Goal: Find contact information: Find contact information

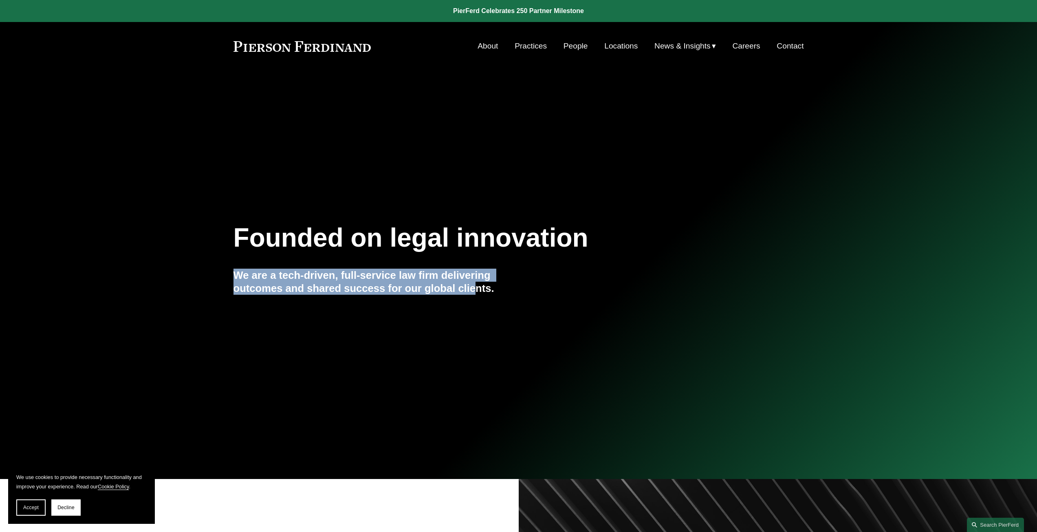
drag, startPoint x: 302, startPoint y: 288, endPoint x: 477, endPoint y: 294, distance: 175.3
click at [477, 294] on h4 "We are a tech-driven, full-service law firm delivering outcomes and shared succ…" at bounding box center [375, 282] width 285 height 26
click at [478, 293] on h4 "We are a tech-driven, full-service law firm delivering outcomes and shared succ…" at bounding box center [375, 282] width 285 height 26
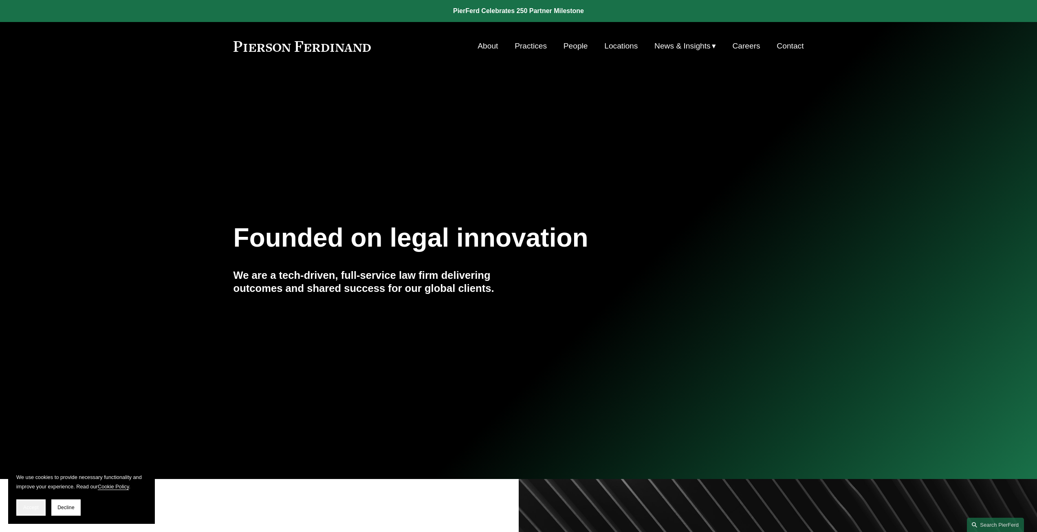
click at [33, 501] on button "Accept" at bounding box center [30, 507] width 29 height 16
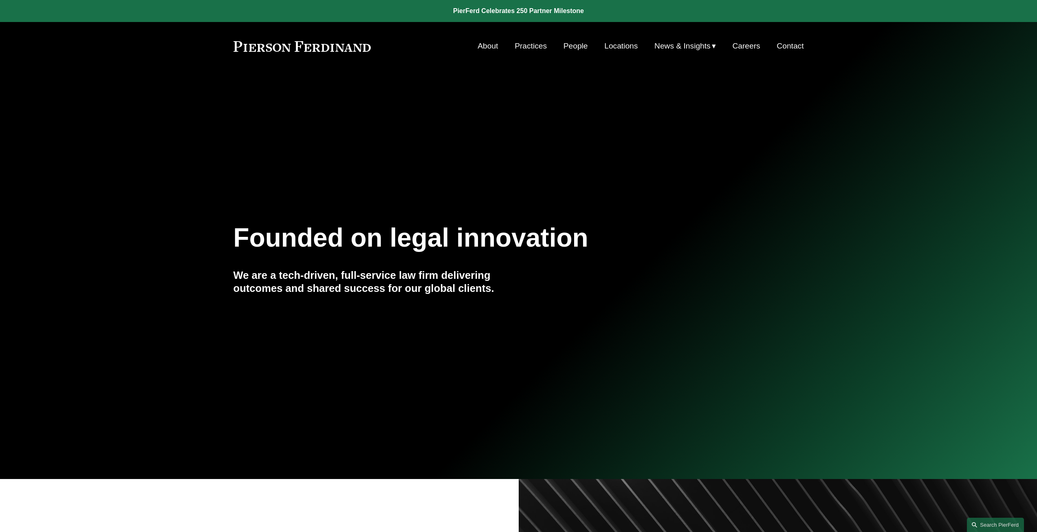
click at [516, 45] on link "Practices" at bounding box center [531, 45] width 32 height 15
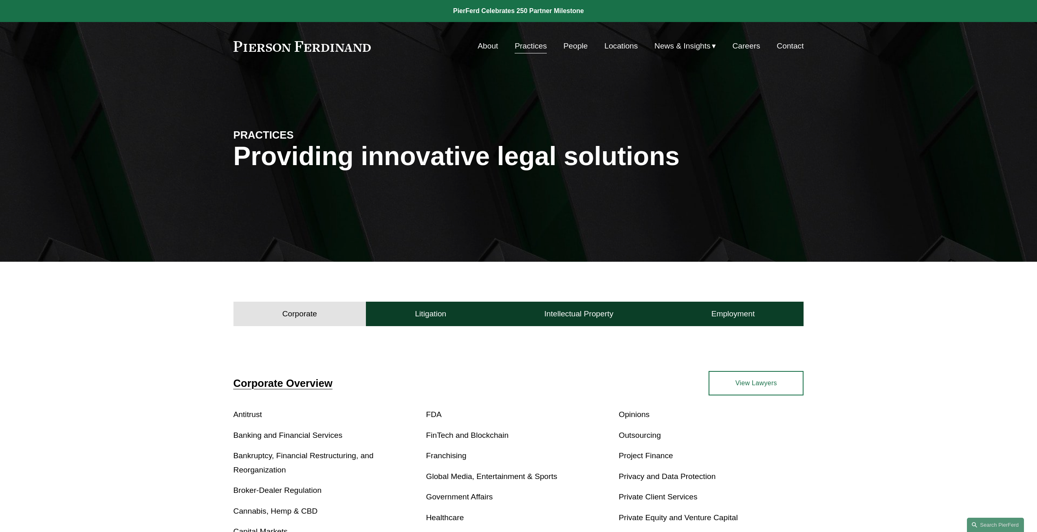
click at [606, 43] on link "Locations" at bounding box center [620, 45] width 33 height 15
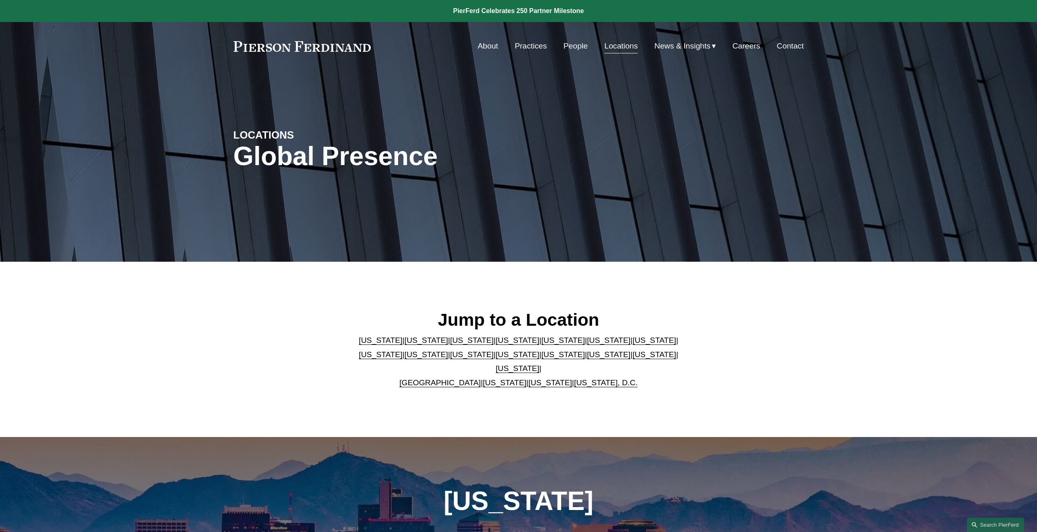
click at [410, 344] on link "California" at bounding box center [427, 340] width 44 height 9
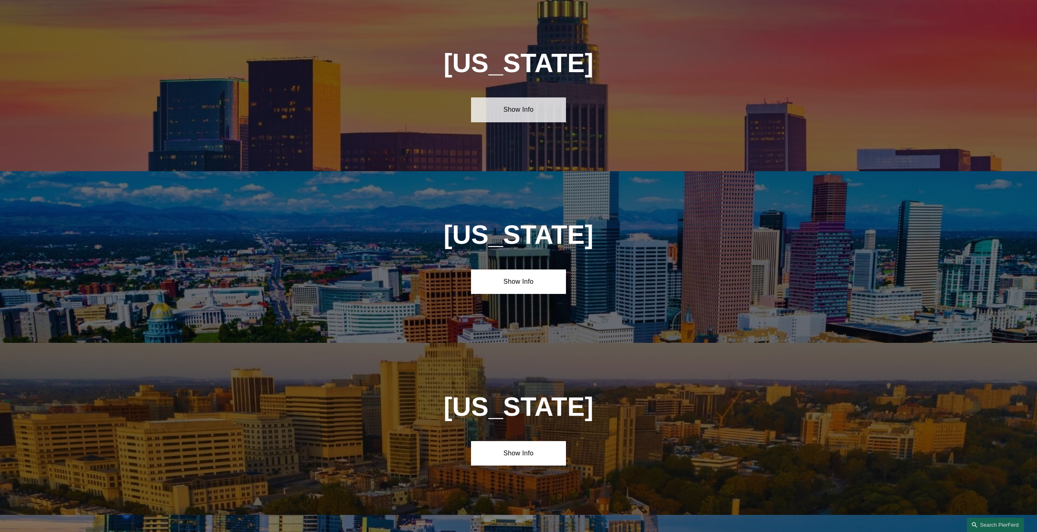
click at [531, 113] on link "Show Info" at bounding box center [518, 109] width 95 height 24
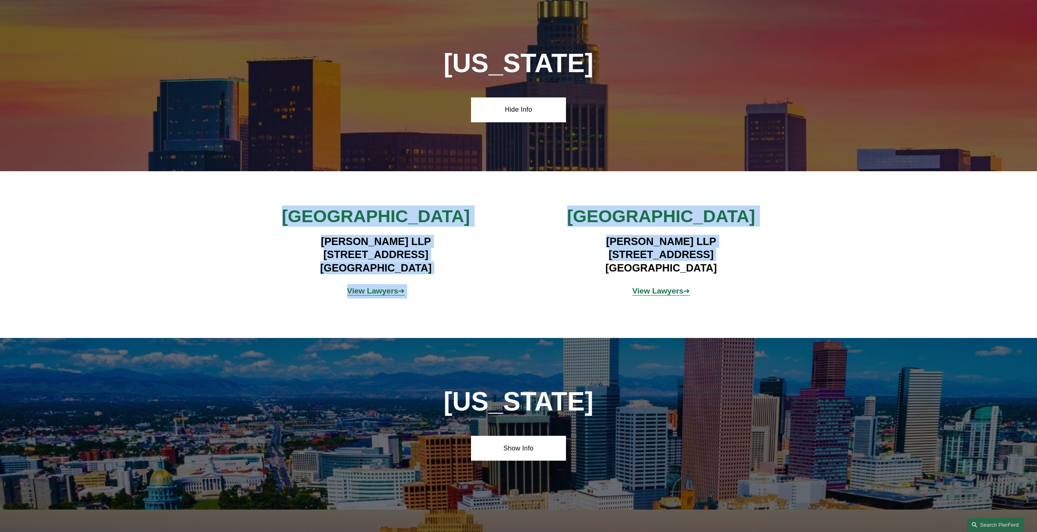
drag, startPoint x: 315, startPoint y: 223, endPoint x: 537, endPoint y: 278, distance: 229.2
click at [537, 278] on div "Los Angeles Pierson Ferdinand LLP 12100 Wilshire Blvd, Suite 800 Los Angeles, C…" at bounding box center [518, 254] width 1037 height 98
click at [539, 276] on div "Los Angeles Pierson Ferdinand LLP 12100 Wilshire Blvd, Suite 800 Los Angeles, C…" at bounding box center [518, 254] width 1037 height 98
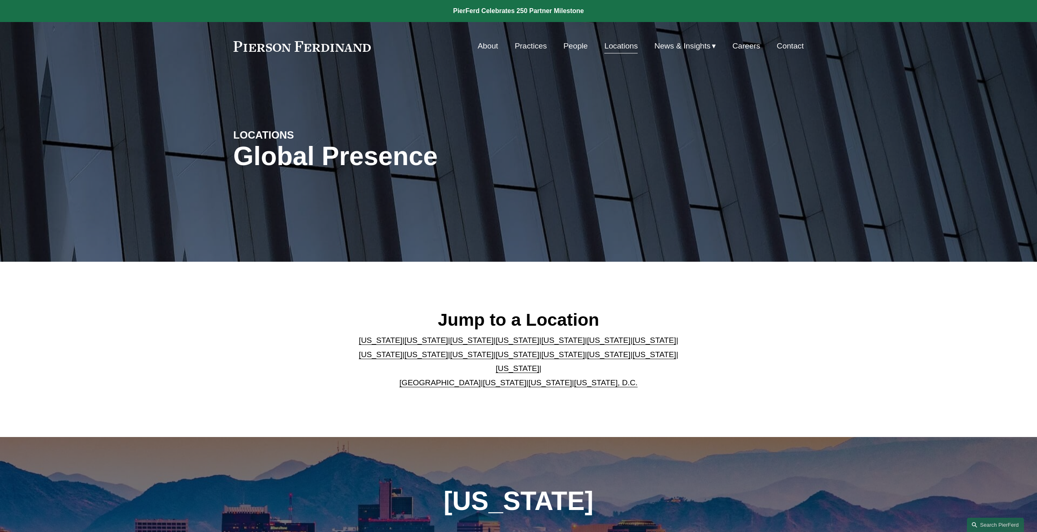
click at [700, 47] on span "News & Insights" at bounding box center [682, 46] width 56 height 14
click at [491, 45] on link "About" at bounding box center [488, 45] width 20 height 15
click at [489, 48] on link "About" at bounding box center [488, 45] width 20 height 15
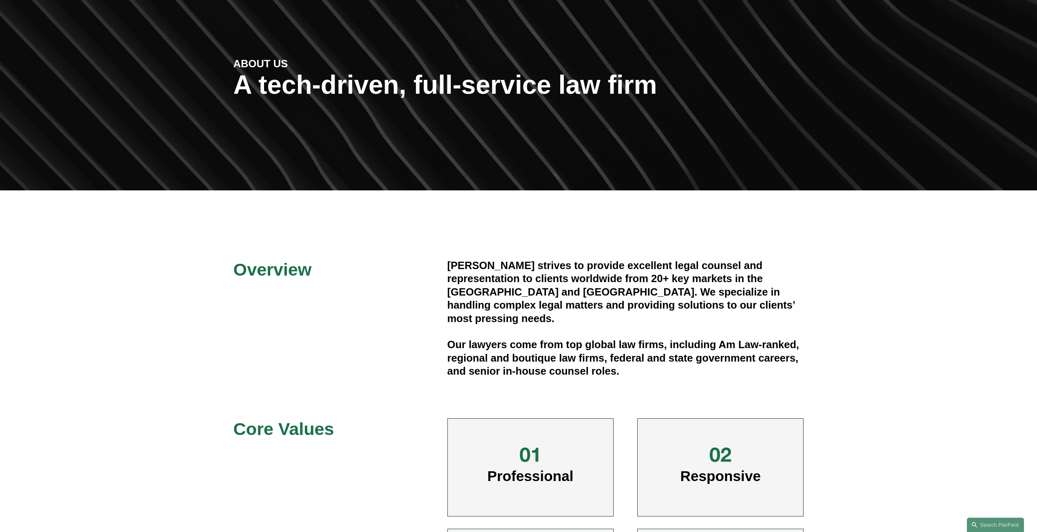
scroll to position [65, 0]
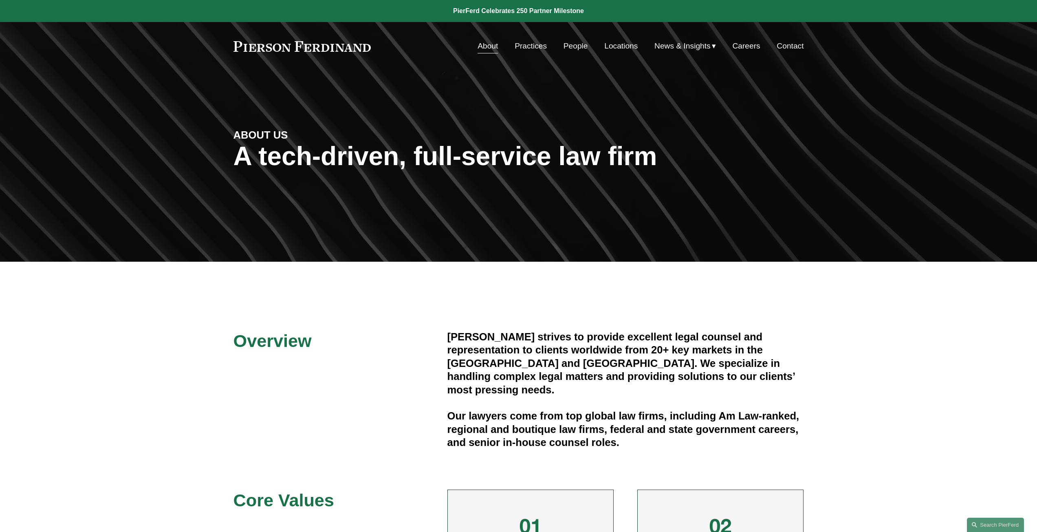
click at [520, 44] on link "Practices" at bounding box center [531, 45] width 32 height 15
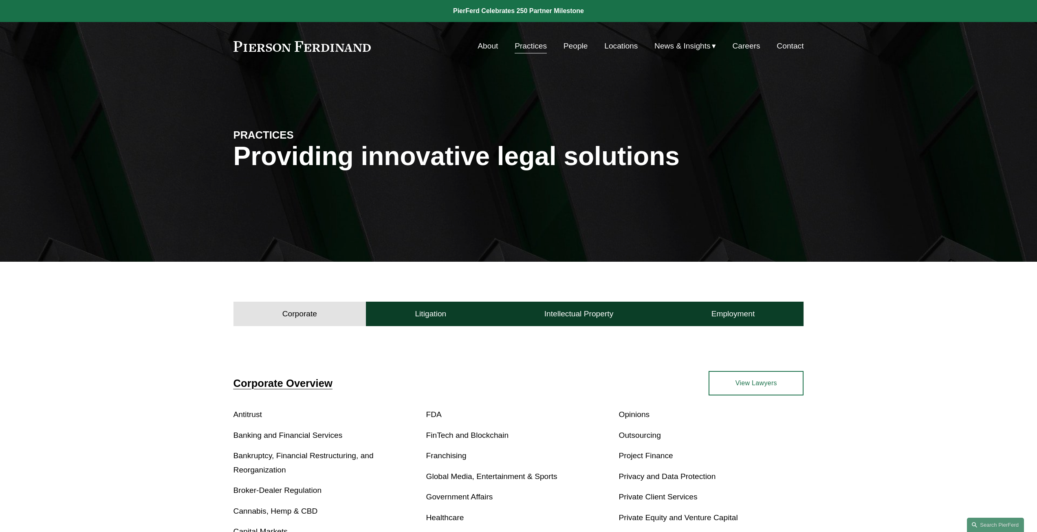
click at [564, 46] on link "People" at bounding box center [576, 45] width 24 height 15
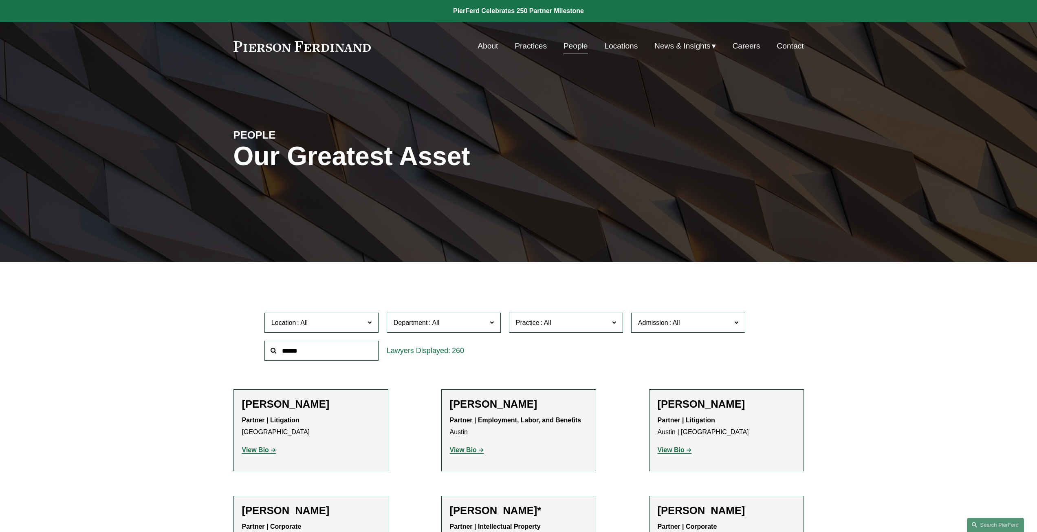
click at [628, 46] on link "Locations" at bounding box center [620, 45] width 33 height 15
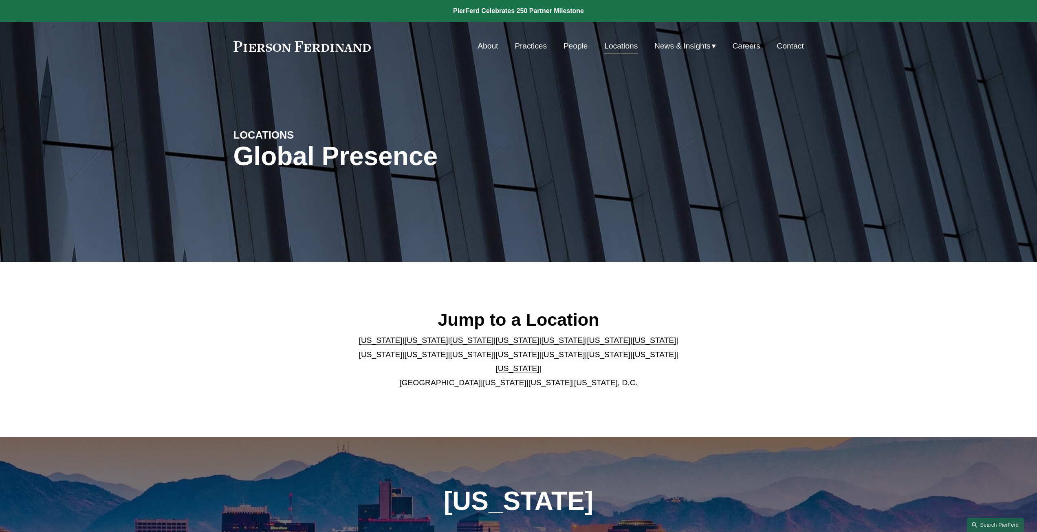
click at [496, 359] on link "[US_STATE]" at bounding box center [518, 354] width 44 height 9
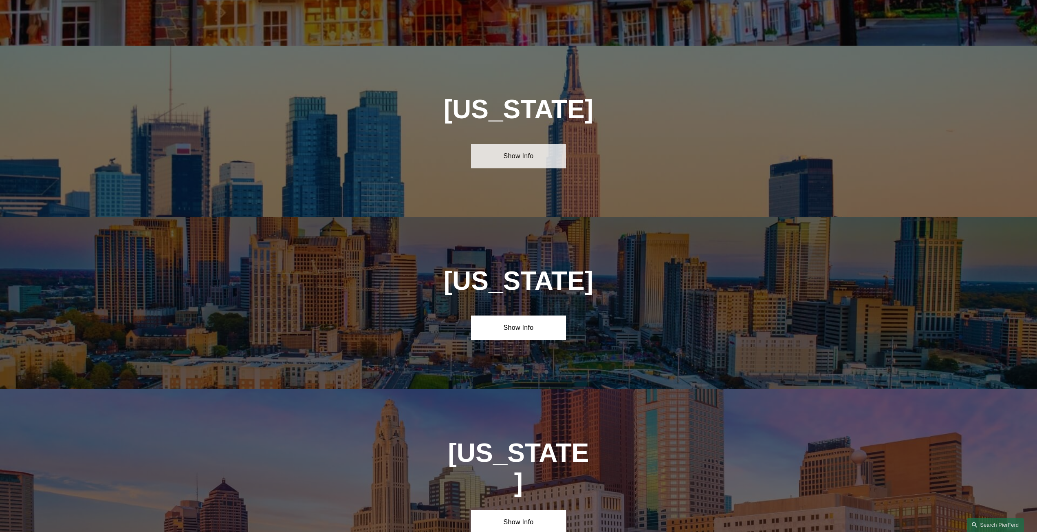
click at [520, 144] on link "Show Info" at bounding box center [518, 156] width 95 height 24
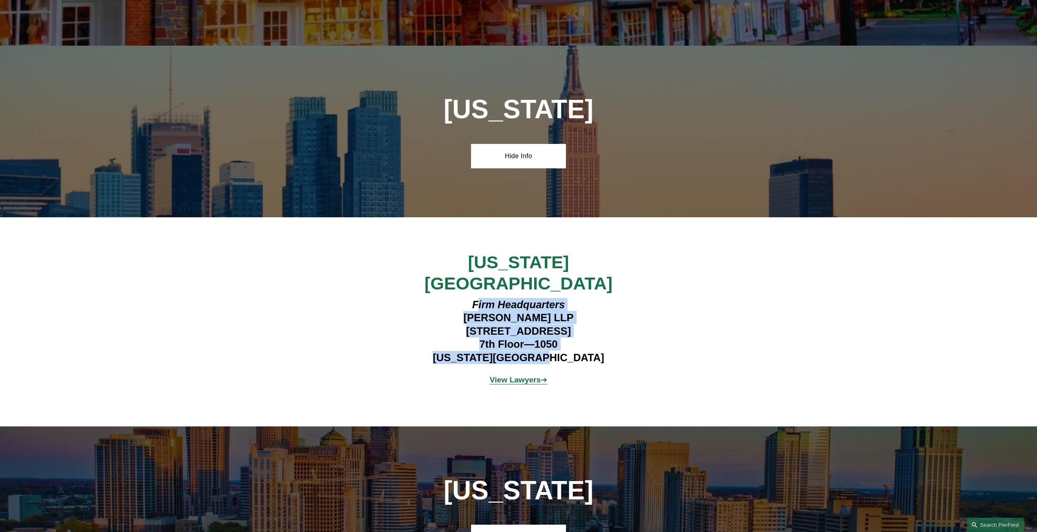
drag, startPoint x: 478, startPoint y: 238, endPoint x: 573, endPoint y: 293, distance: 110.6
click at [573, 298] on h4 "Firm Headquarters Pierson Ferdinand LLP 1270 Avenue of the Americas 7th Floor—1…" at bounding box center [519, 331] width 238 height 66
click at [577, 298] on h4 "Firm Headquarters Pierson Ferdinand LLP 1270 Avenue of the Americas 7th Floor—1…" at bounding box center [519, 331] width 238 height 66
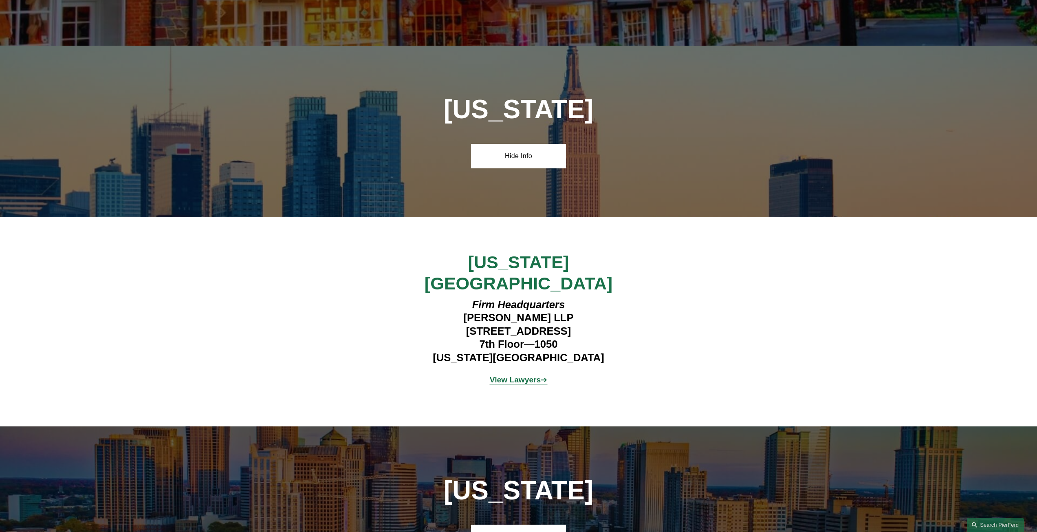
click at [528, 375] on strong "View Lawyers" at bounding box center [515, 379] width 51 height 9
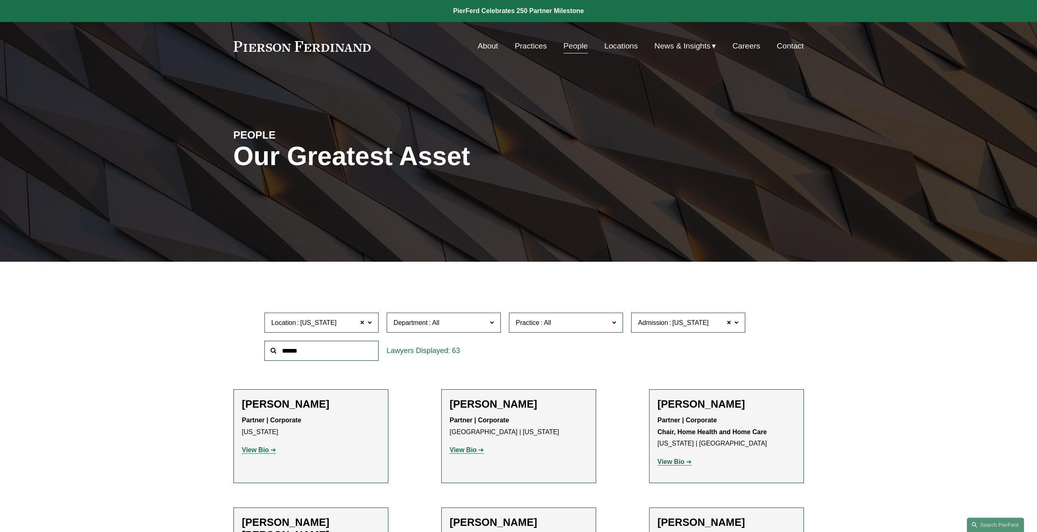
click at [623, 42] on link "Locations" at bounding box center [620, 45] width 33 height 15
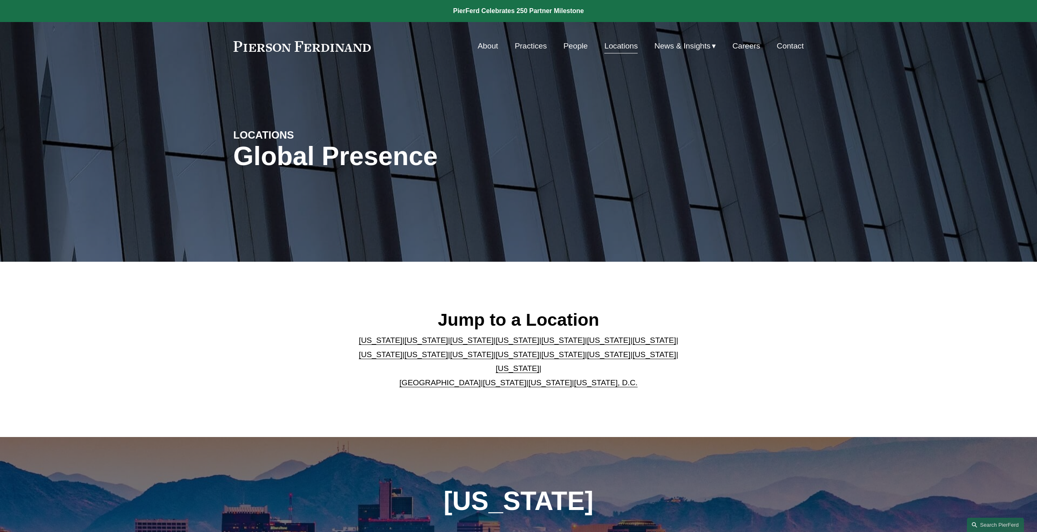
click at [574, 378] on link "[US_STATE], D.C." at bounding box center [606, 382] width 64 height 9
